Goal: Transaction & Acquisition: Purchase product/service

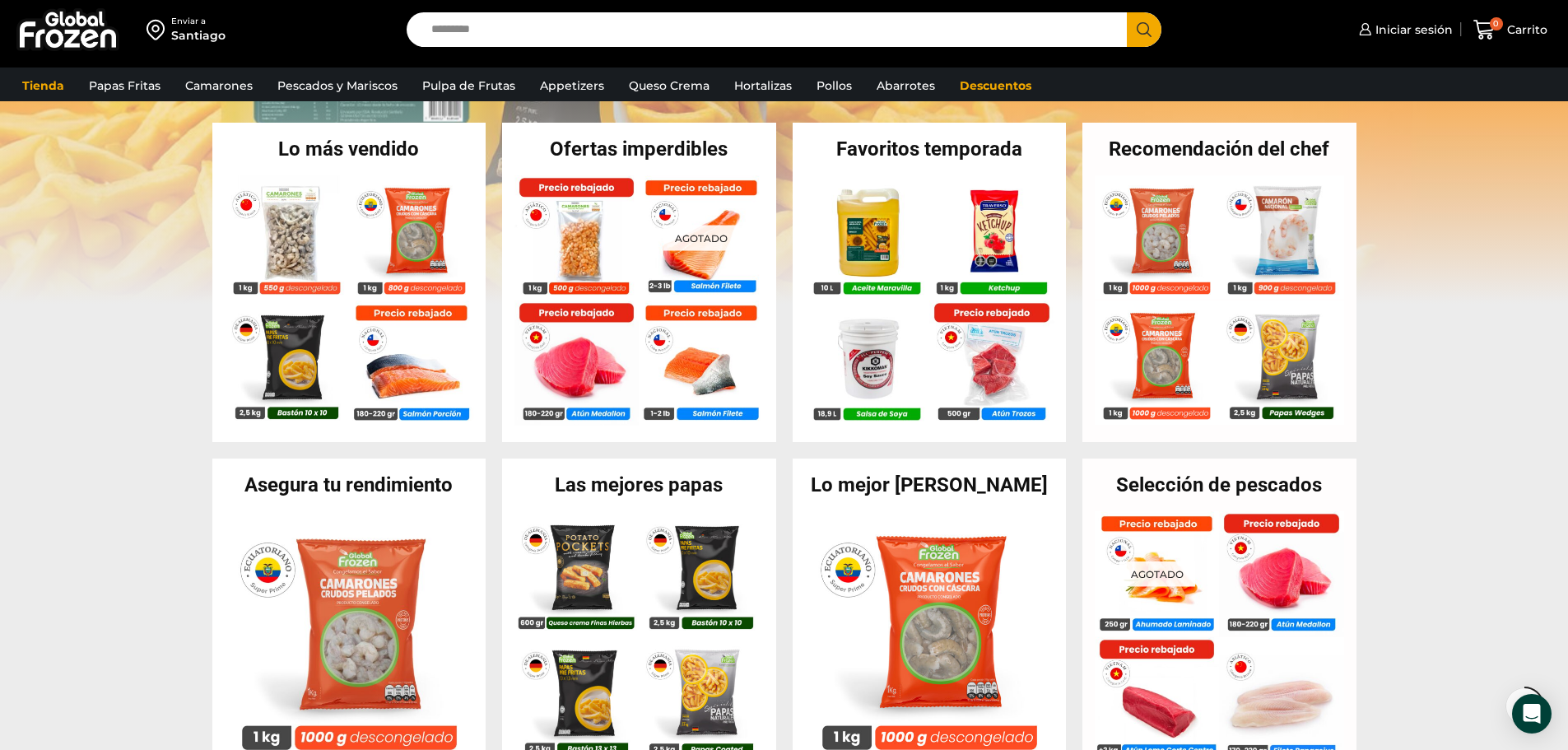
scroll to position [494, 0]
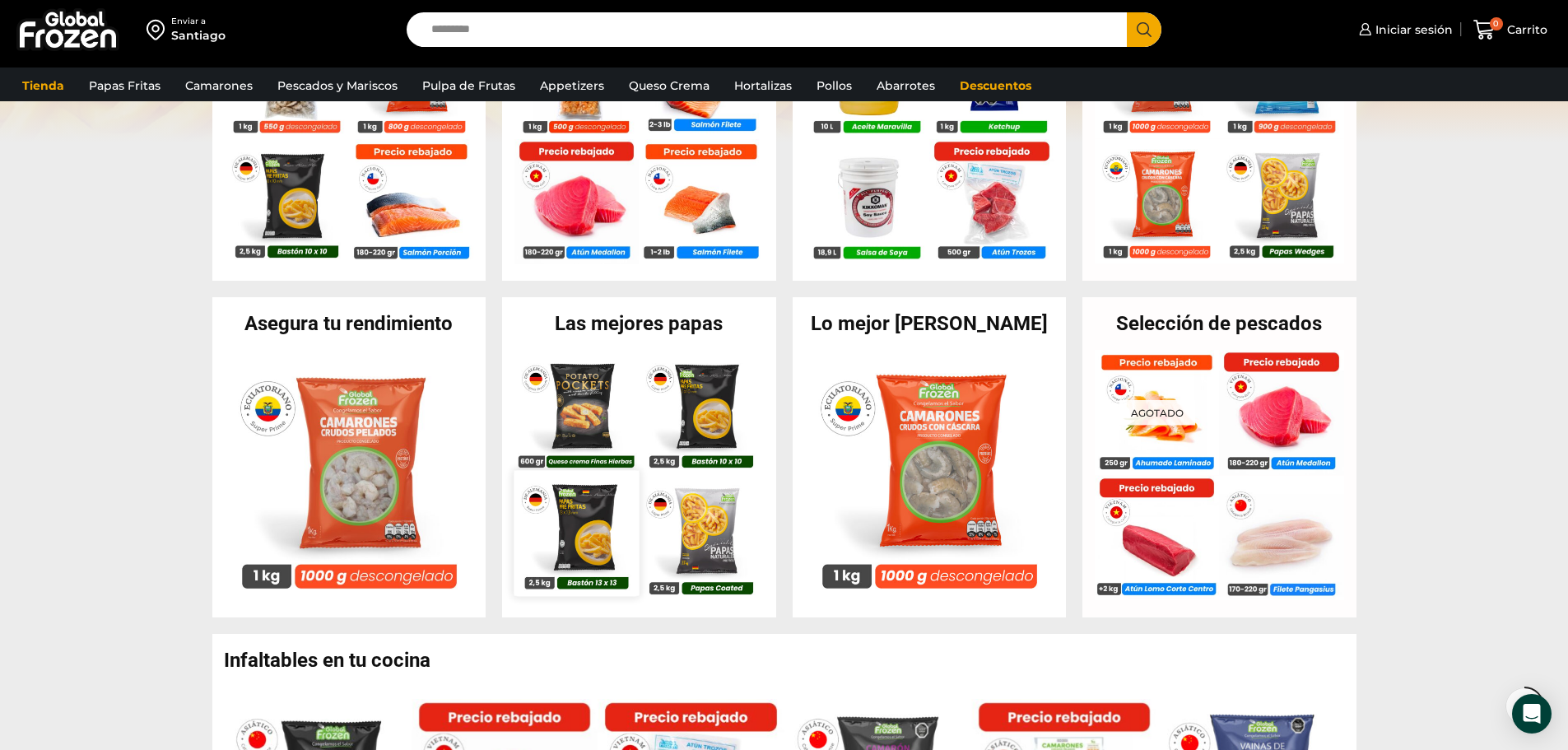
click at [597, 538] on img at bounding box center [575, 533] width 125 height 125
